Goal: Information Seeking & Learning: Browse casually

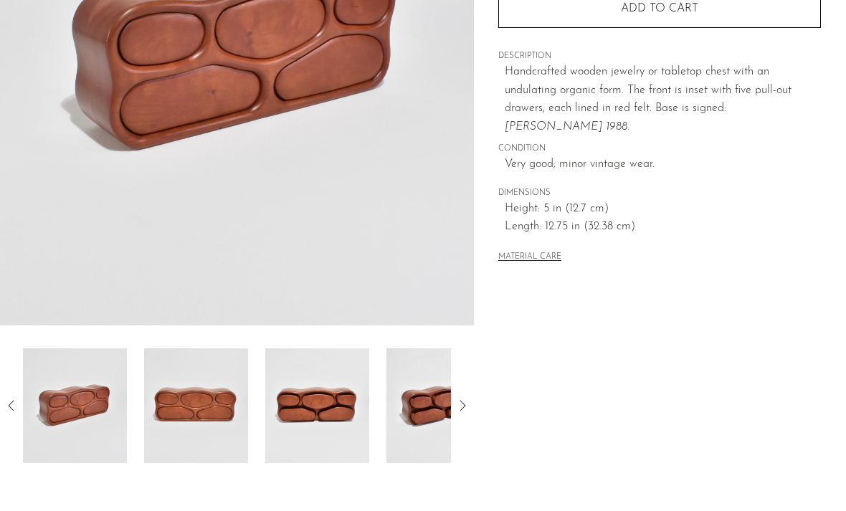
scroll to position [295, 0]
